Goal: Transaction & Acquisition: Purchase product/service

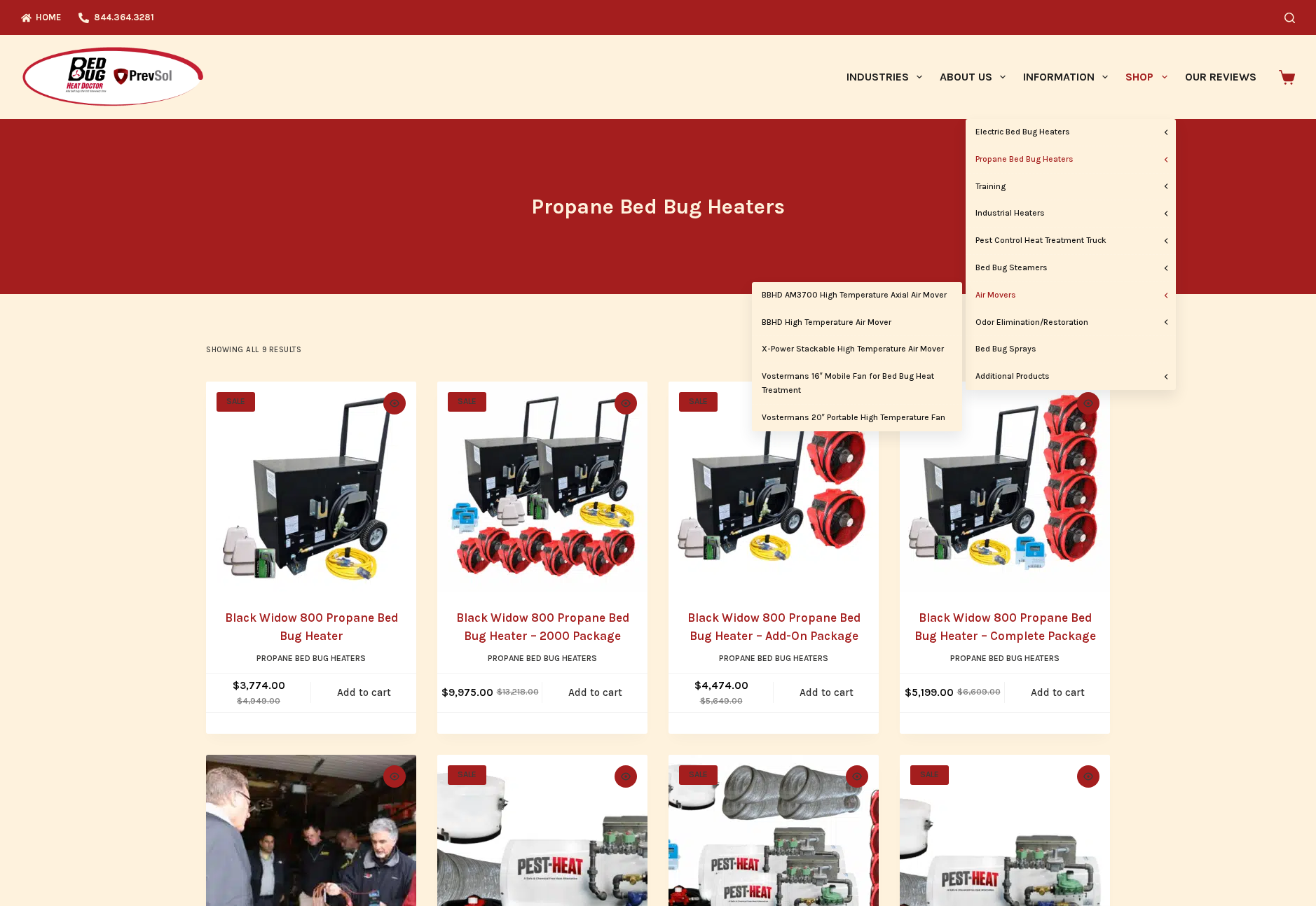
click at [1011, 292] on link "Air Movers" at bounding box center [1070, 295] width 210 height 26
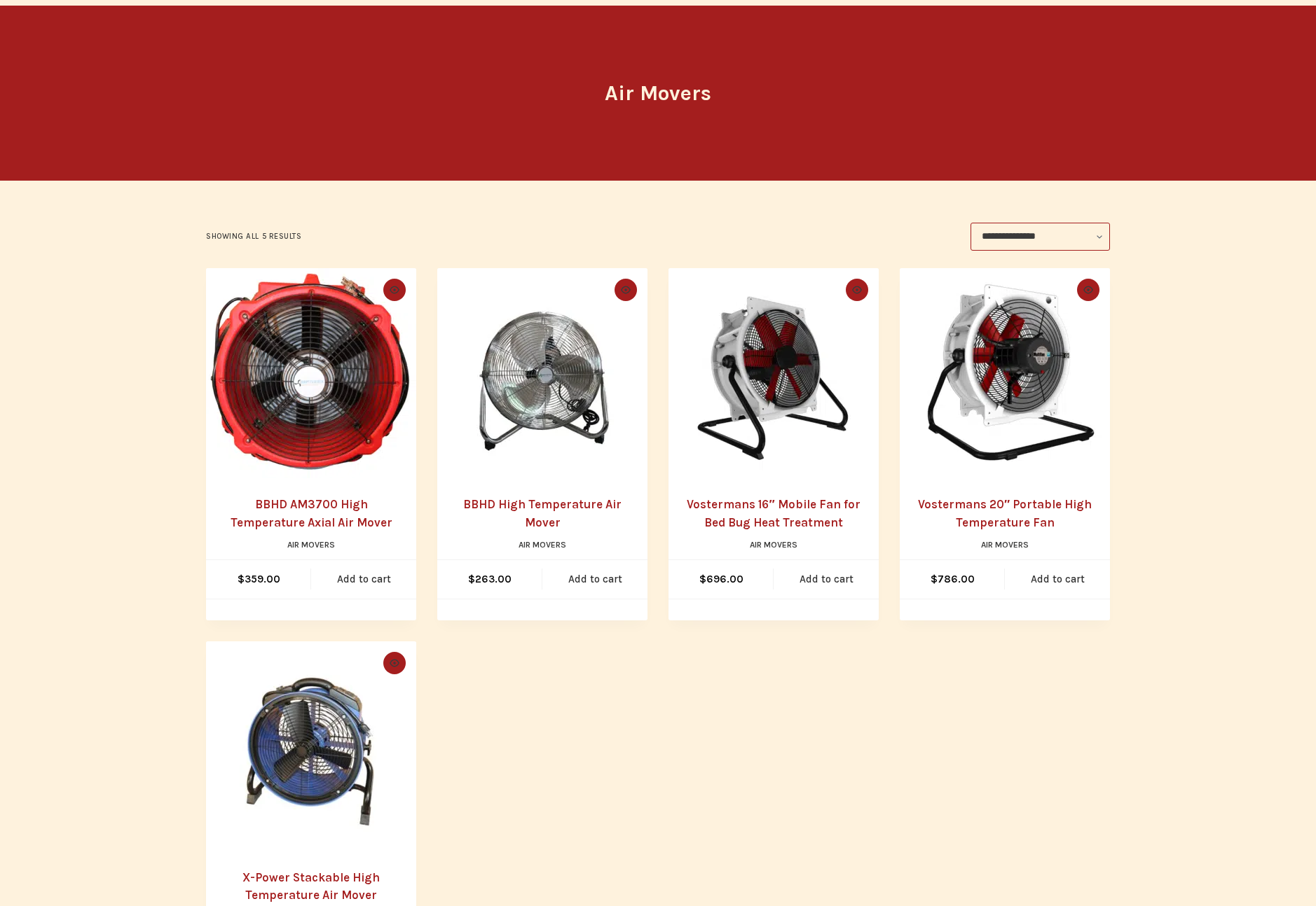
scroll to position [110, 0]
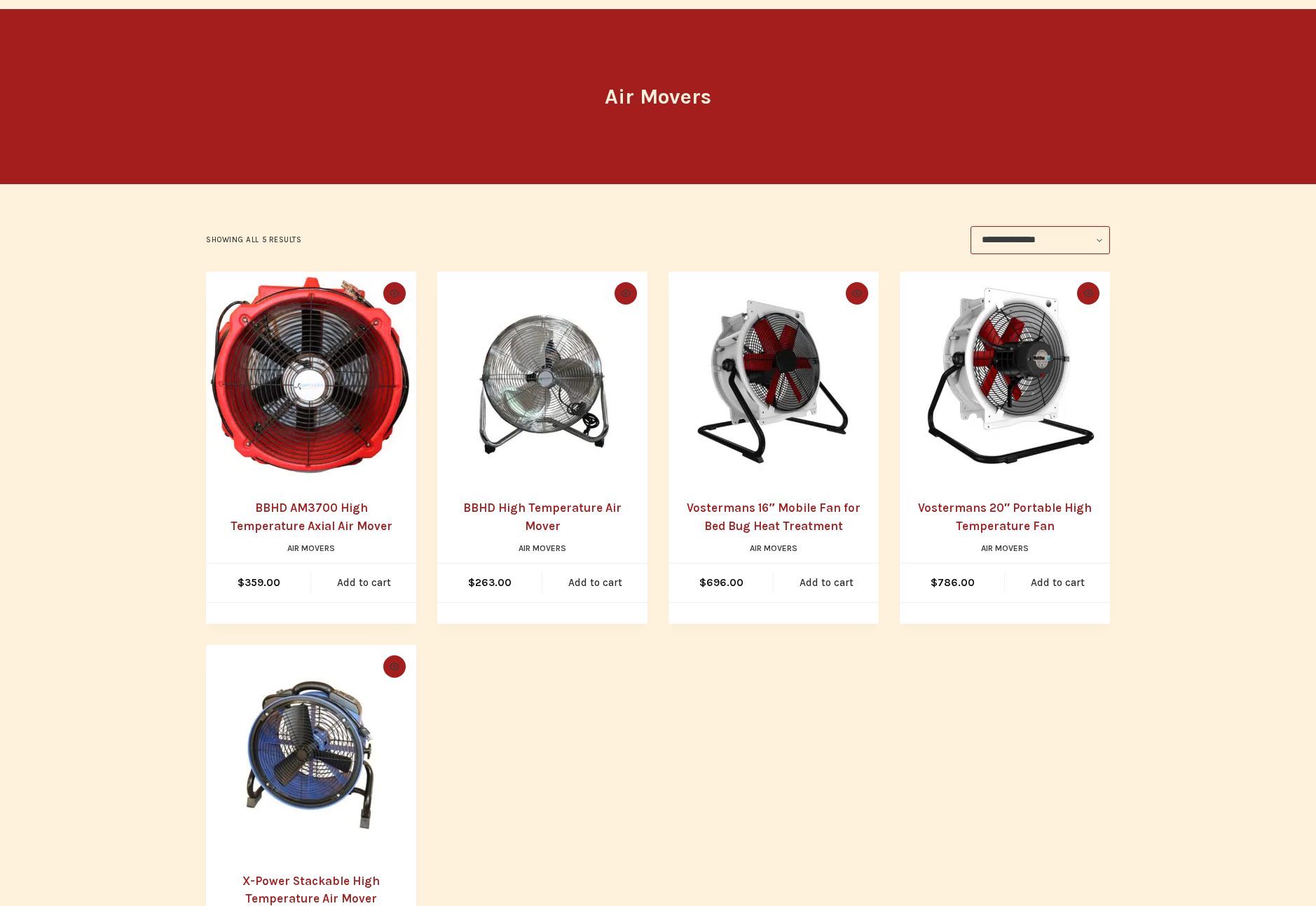
click at [308, 409] on img "BBHD AM3700 High Temperature Axial Air Mover" at bounding box center [310, 376] width 210 height 210
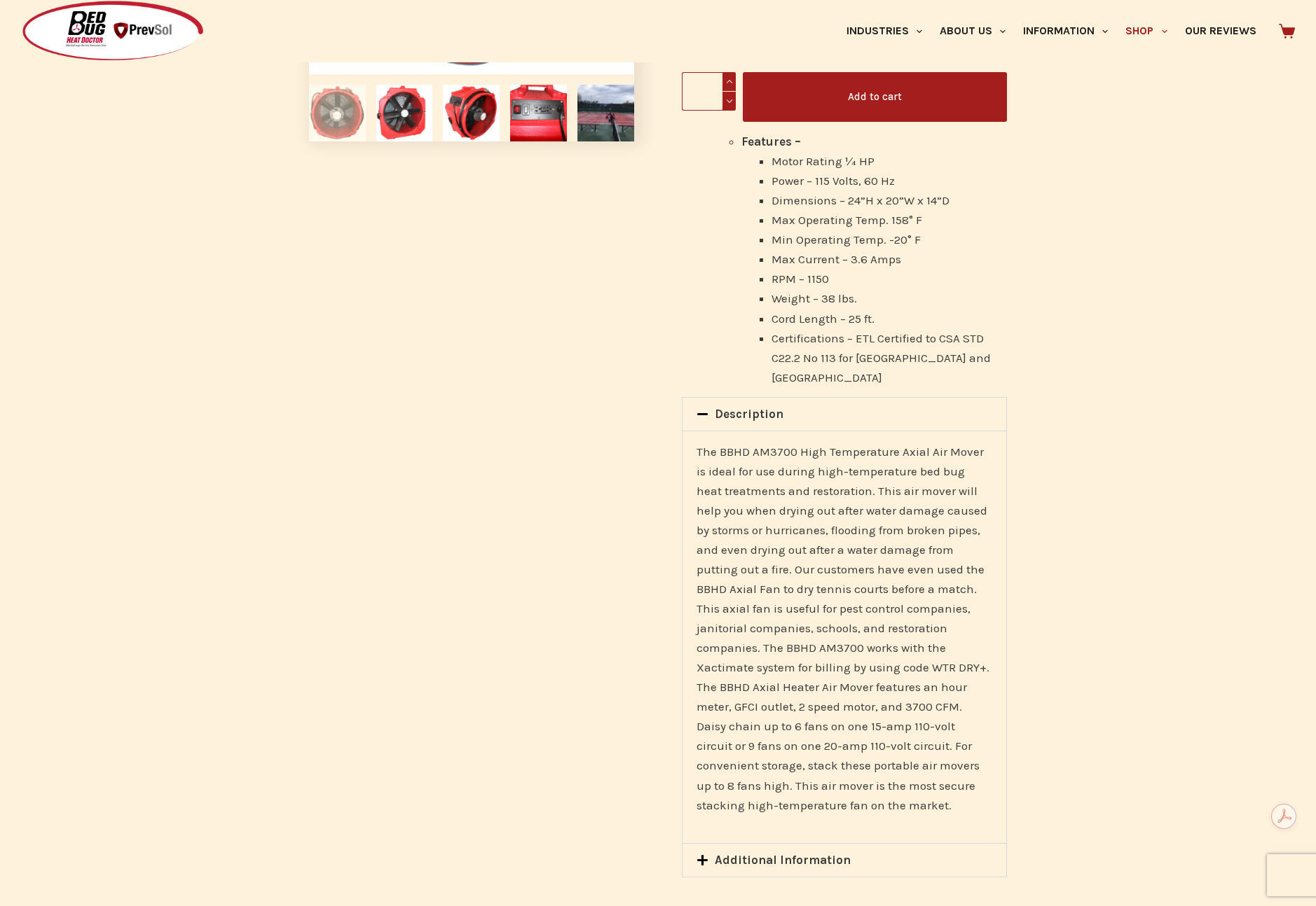
scroll to position [314, 0]
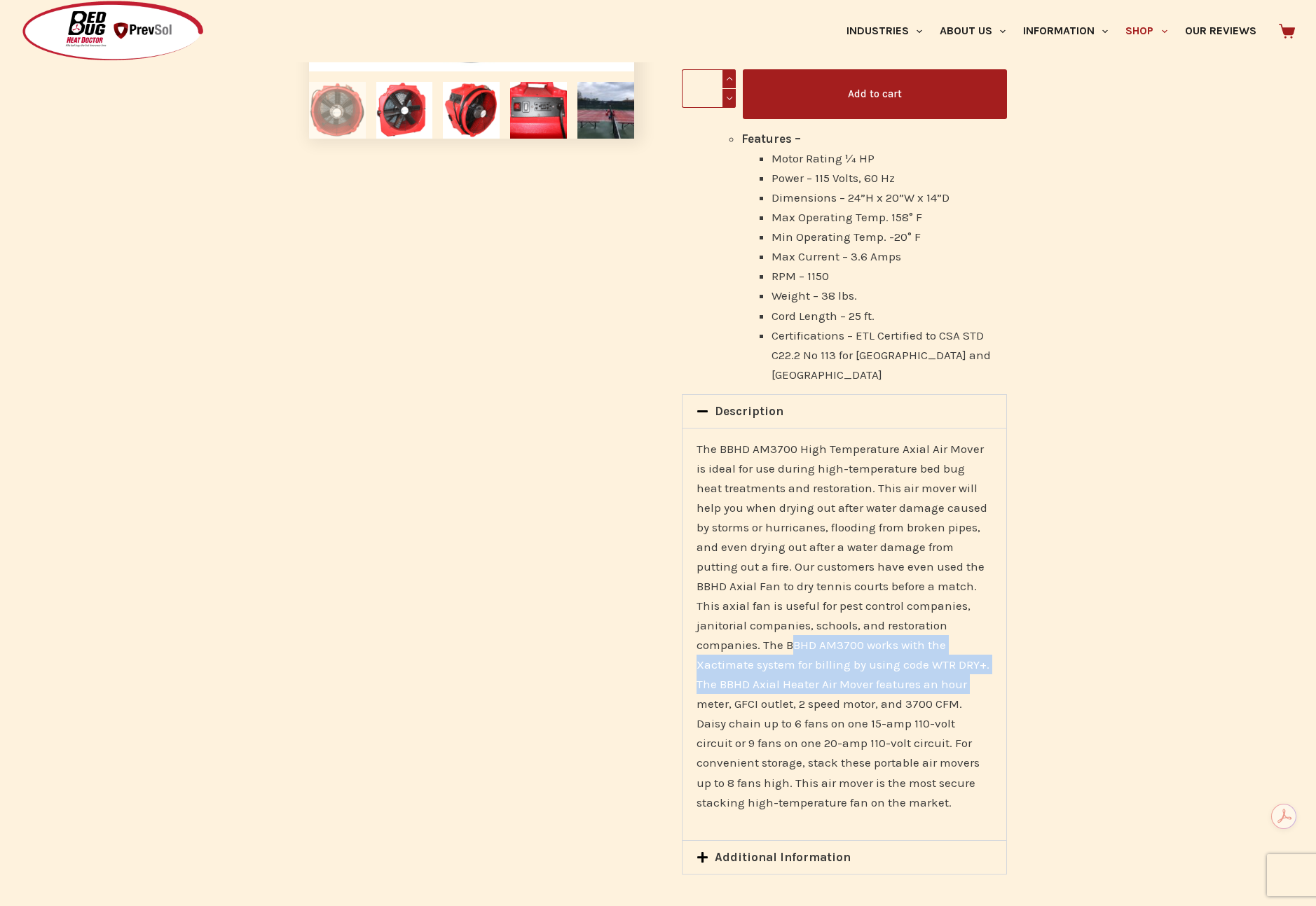
drag, startPoint x: 728, startPoint y: 626, endPoint x: 953, endPoint y: 680, distance: 231.4
click at [961, 677] on p "The BBHD AM3700 High Temperature Axial Air Mover is ideal for use during high-t…" at bounding box center [844, 626] width 296 height 374
click at [922, 685] on p "The BBHD AM3700 High Temperature Axial Air Mover is ideal for use during high-t…" at bounding box center [844, 626] width 296 height 374
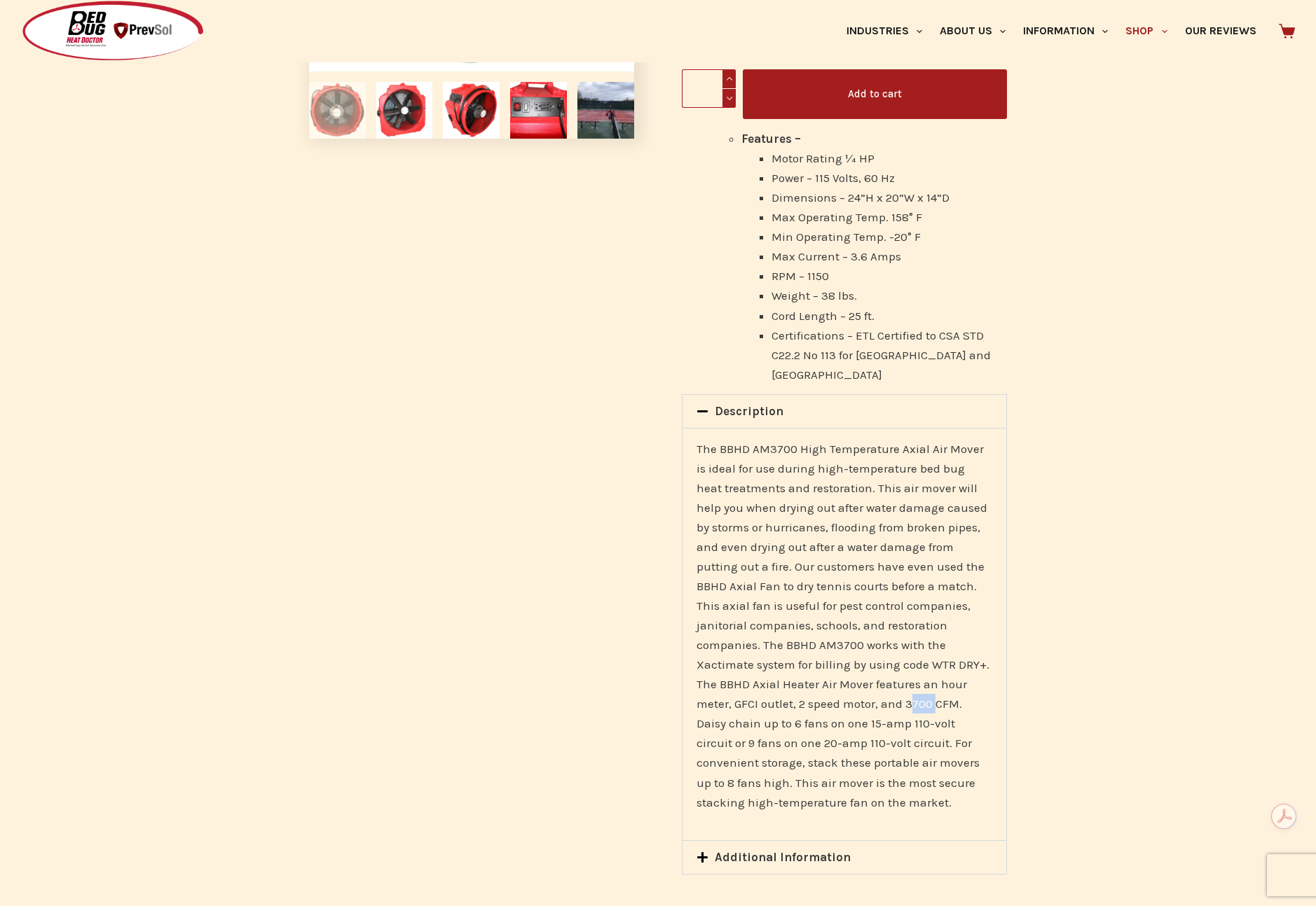
click at [922, 685] on p "The BBHD AM3700 High Temperature Axial Air Mover is ideal for use during high-t…" at bounding box center [844, 626] width 296 height 374
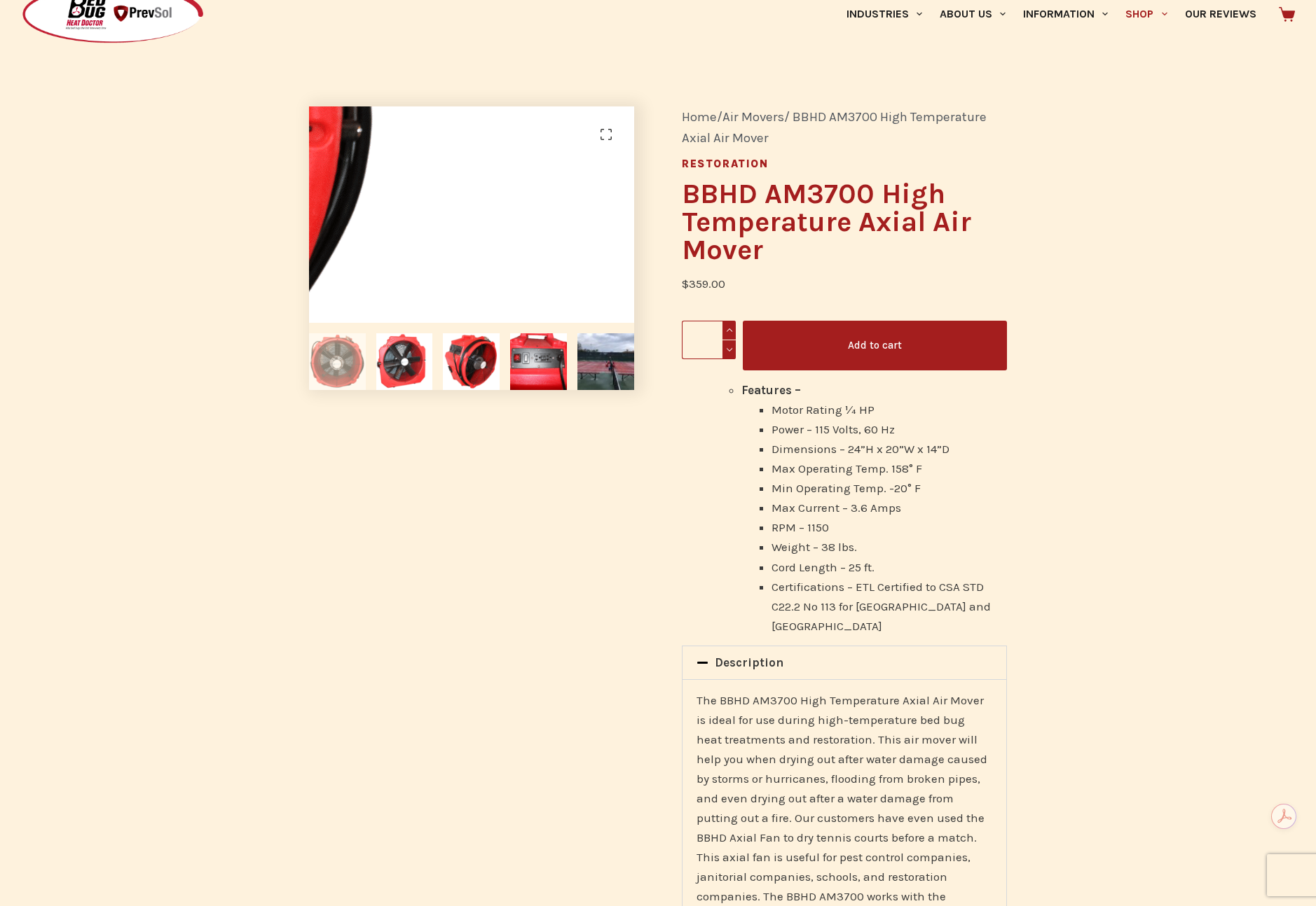
scroll to position [0, 0]
